Goal: Task Accomplishment & Management: Manage account settings

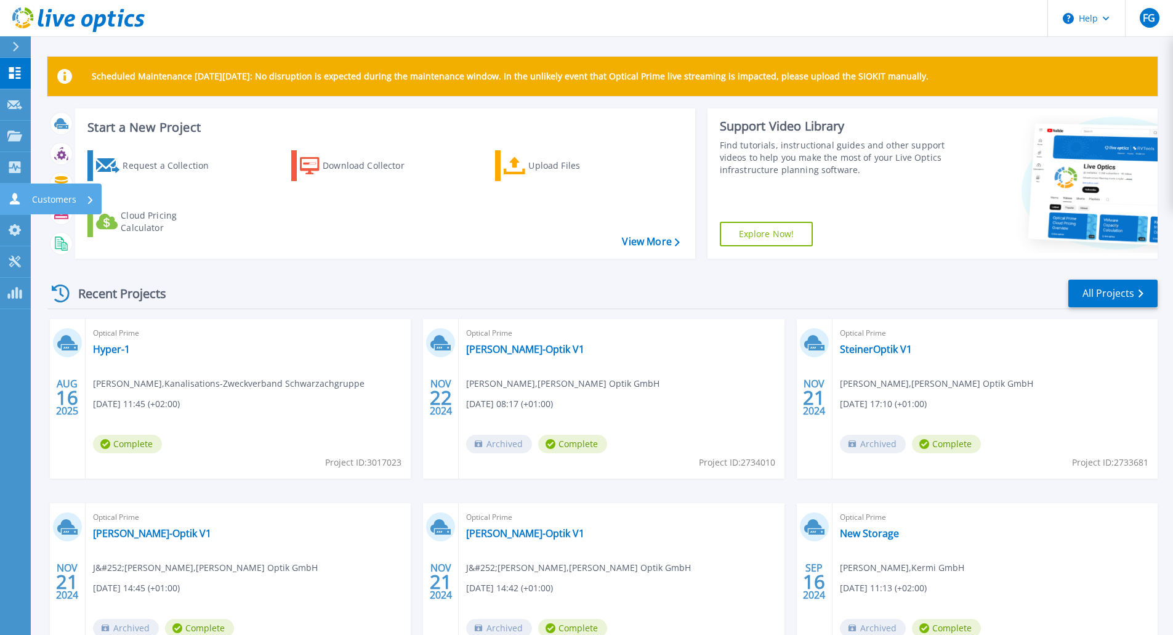
click at [16, 198] on icon at bounding box center [15, 199] width 10 height 12
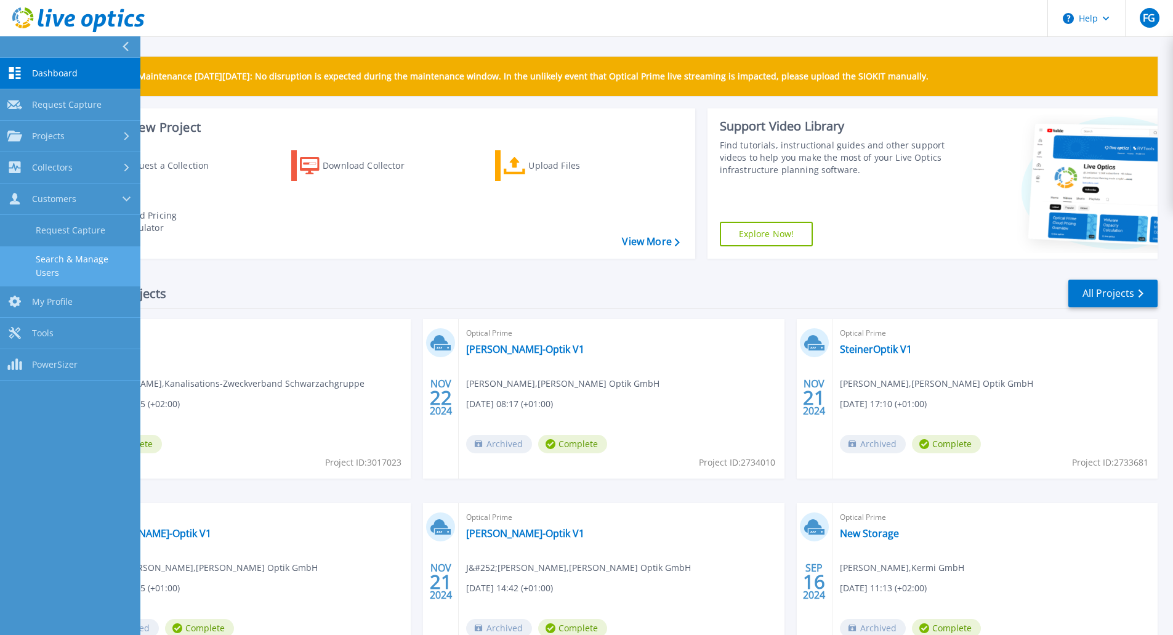
click at [78, 259] on link "Search & Manage Users" at bounding box center [70, 265] width 140 height 39
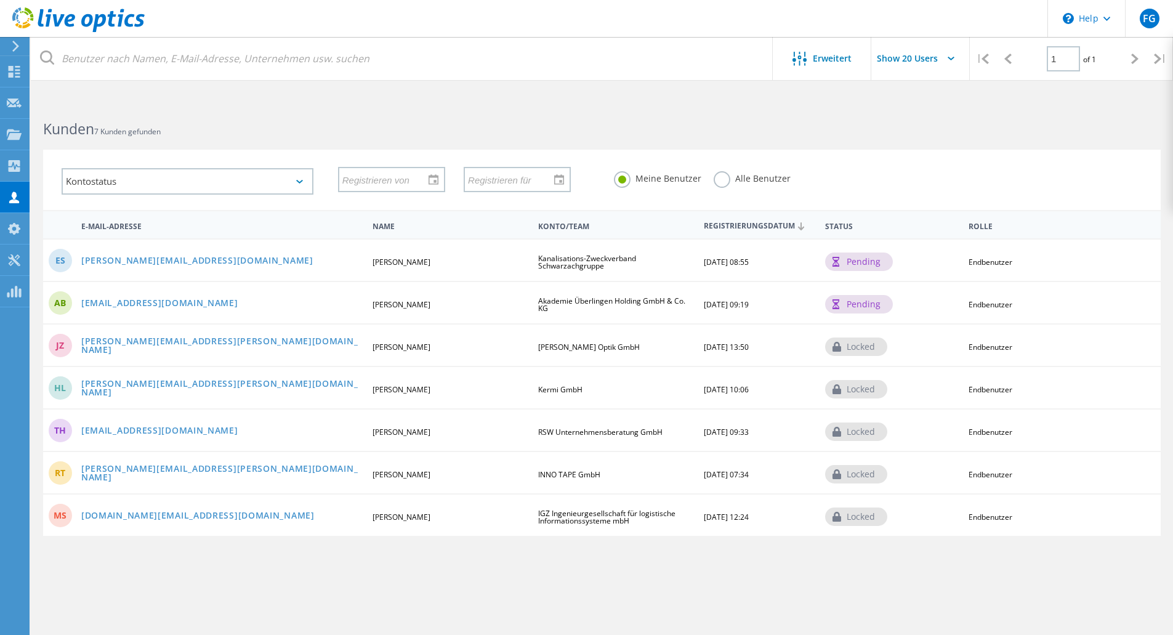
click at [721, 176] on label "Alle Benutzer" at bounding box center [752, 177] width 77 height 12
click at [0, 0] on input "Alle Benutzer" at bounding box center [0, 0] width 0 height 0
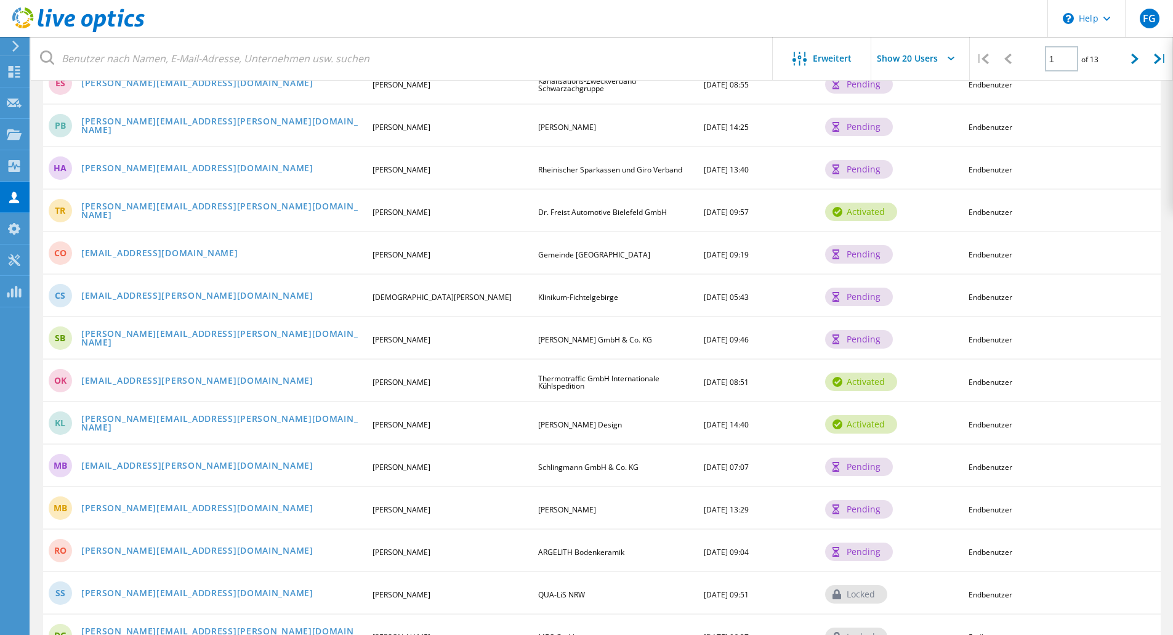
scroll to position [308, 0]
